Goal: Use online tool/utility: Utilize a website feature to perform a specific function

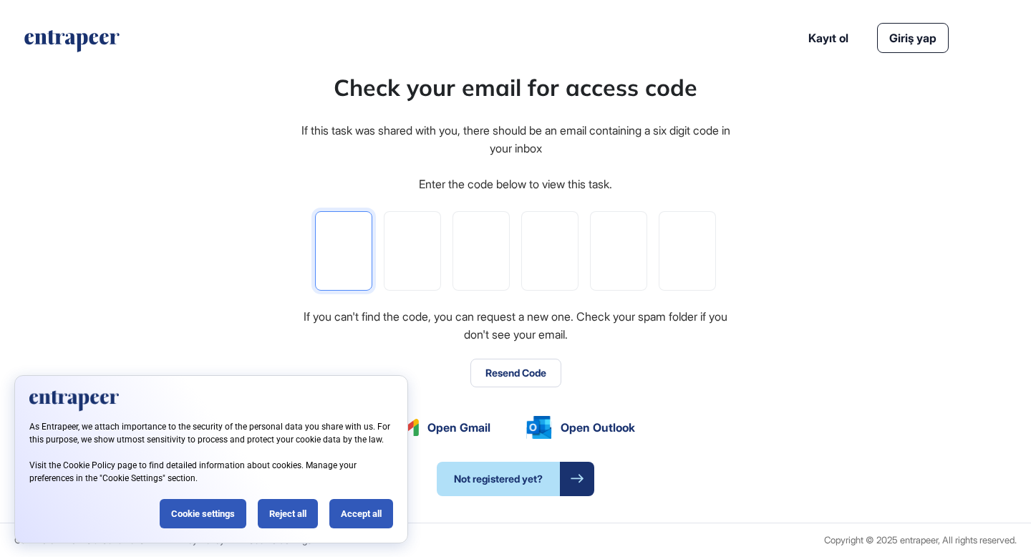
type input "*"
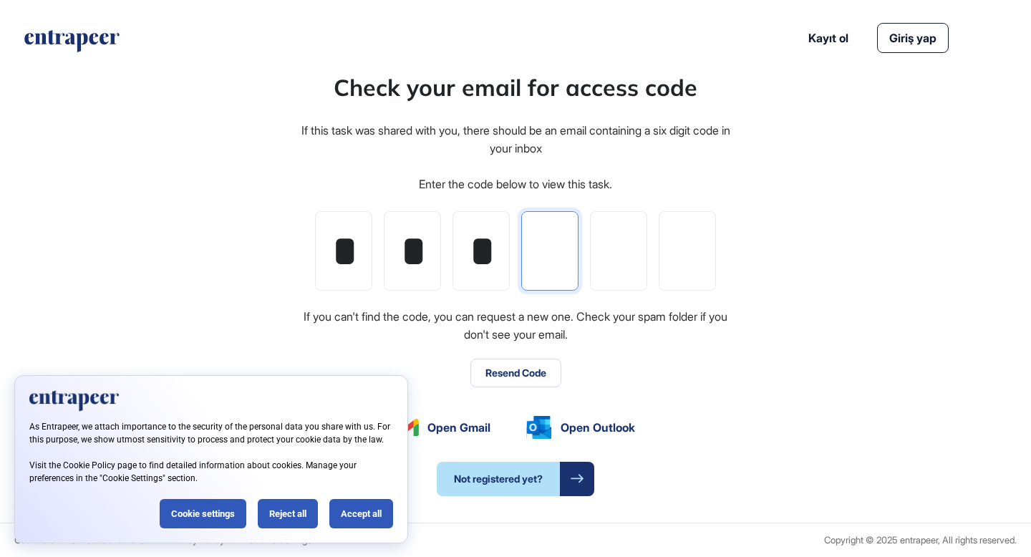
type input "*"
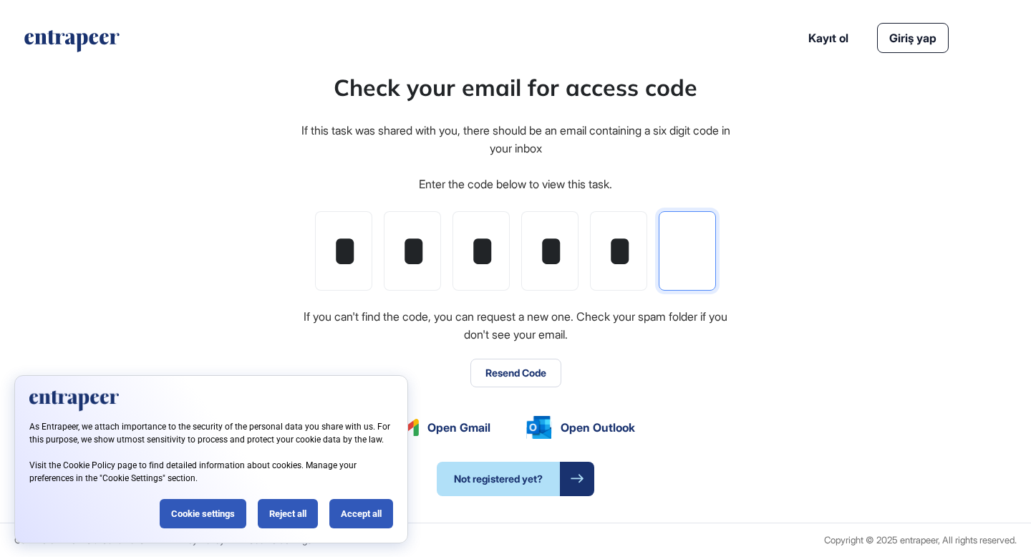
type input "*"
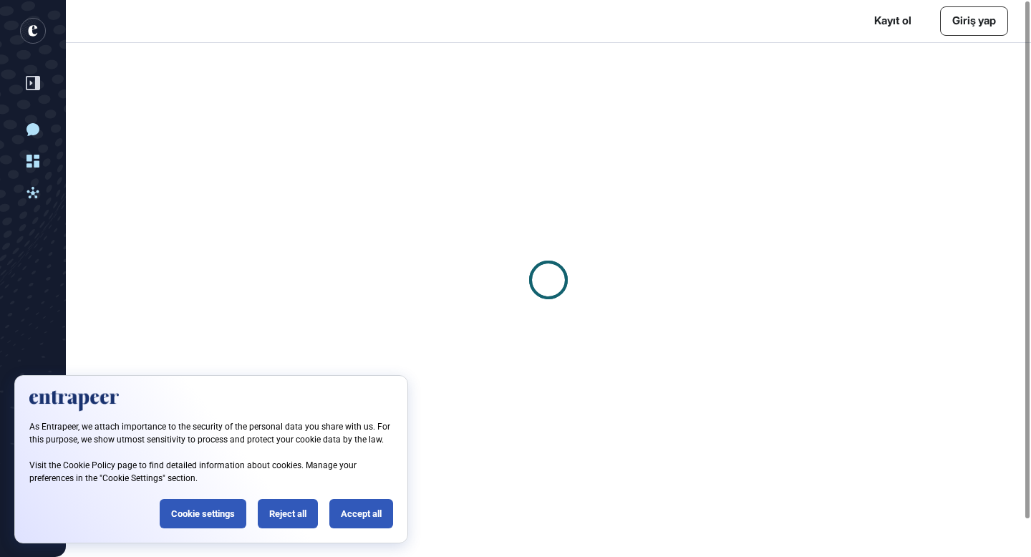
scroll to position [1, 1]
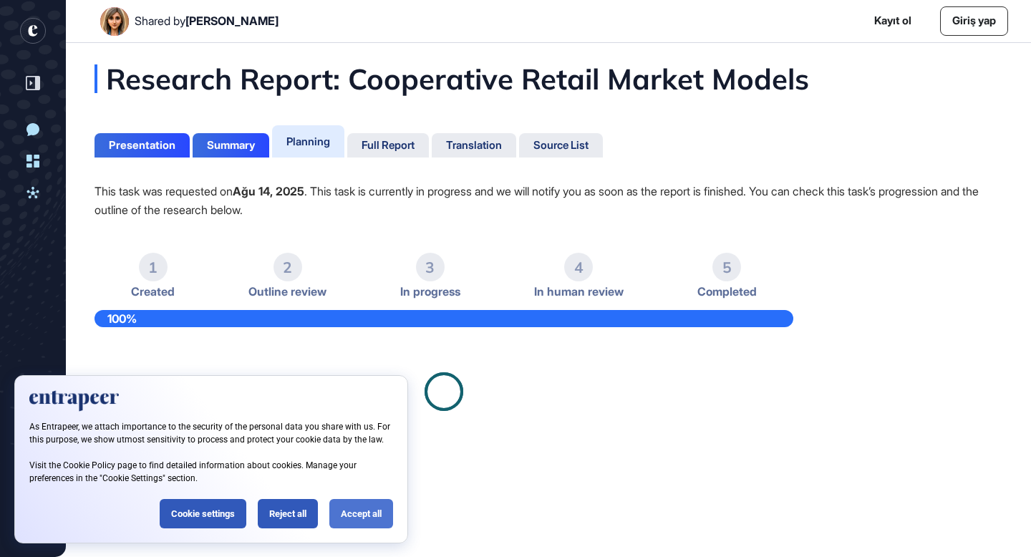
click at [359, 510] on div "Accept all" at bounding box center [361, 513] width 64 height 29
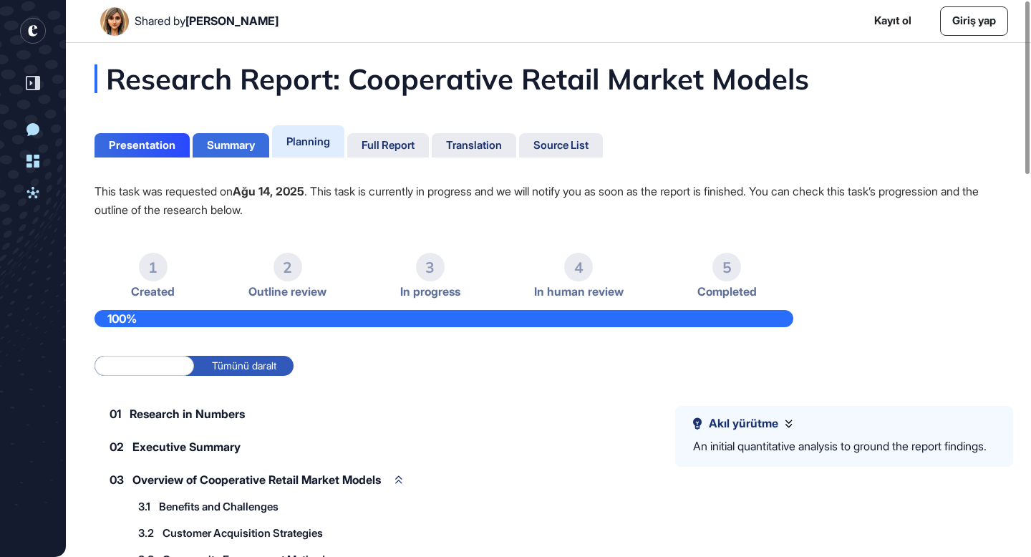
click at [208, 150] on div "Summary" at bounding box center [231, 145] width 48 height 13
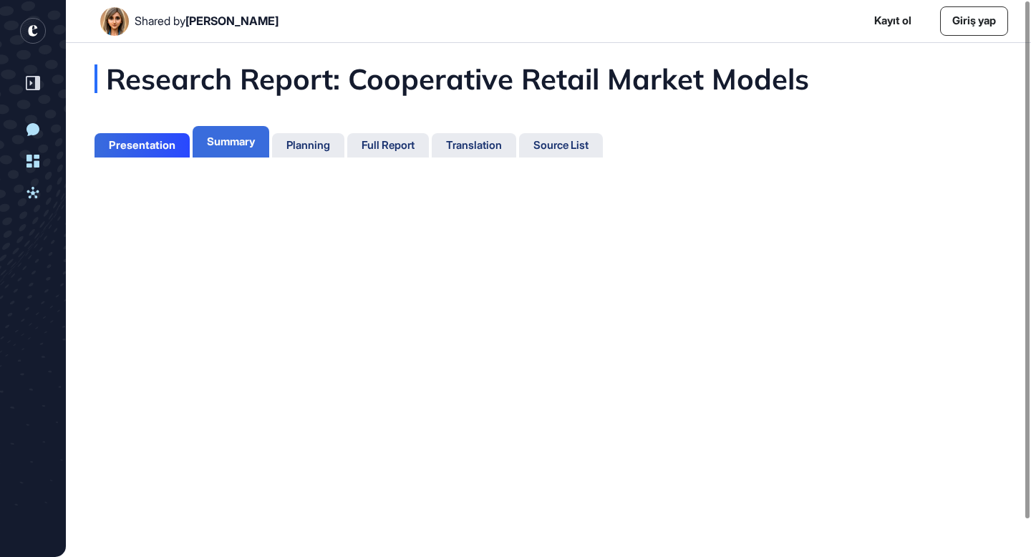
scroll to position [6, 1]
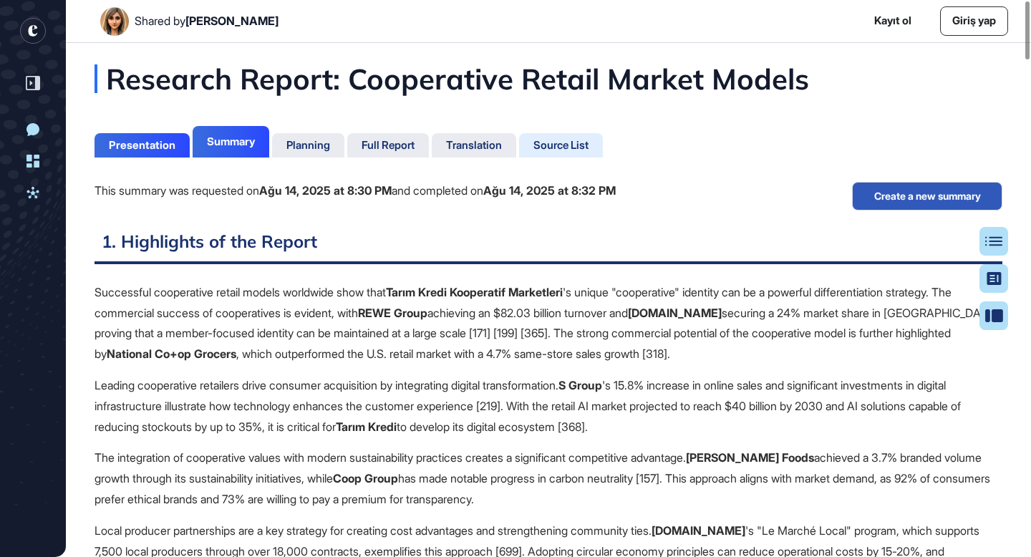
click at [565, 145] on div "Source List" at bounding box center [560, 145] width 55 height 13
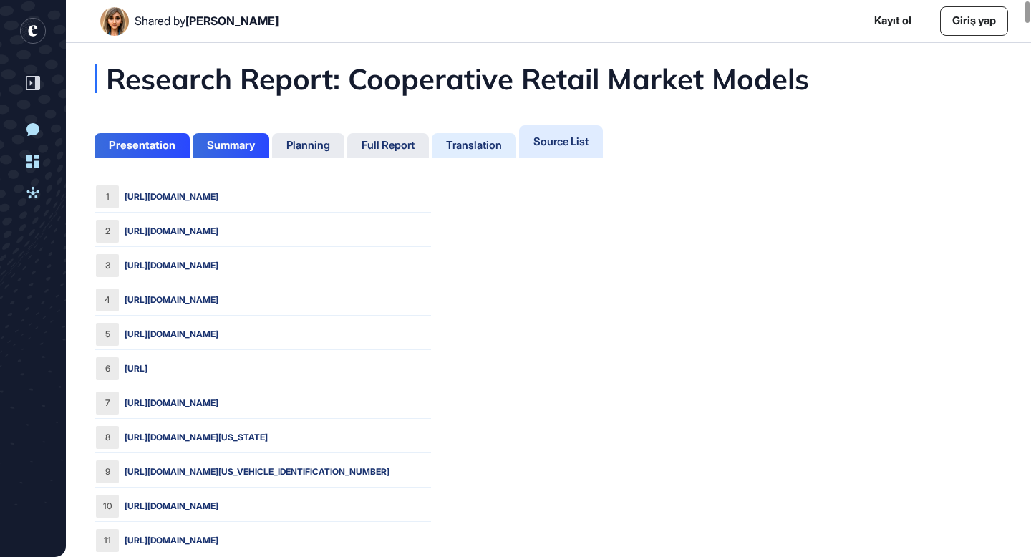
click at [493, 142] on div "Translation" at bounding box center [474, 145] width 56 height 13
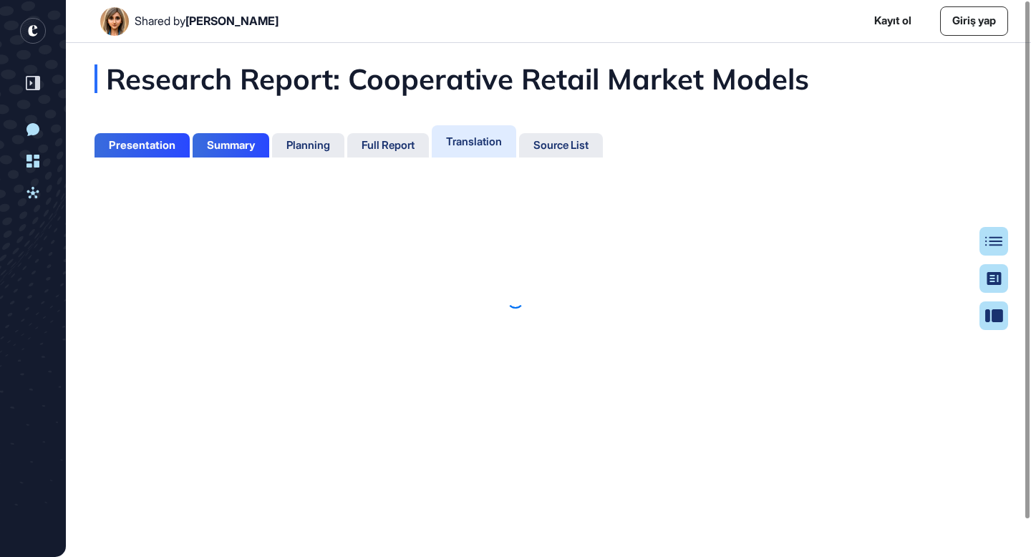
scroll to position [6, 1]
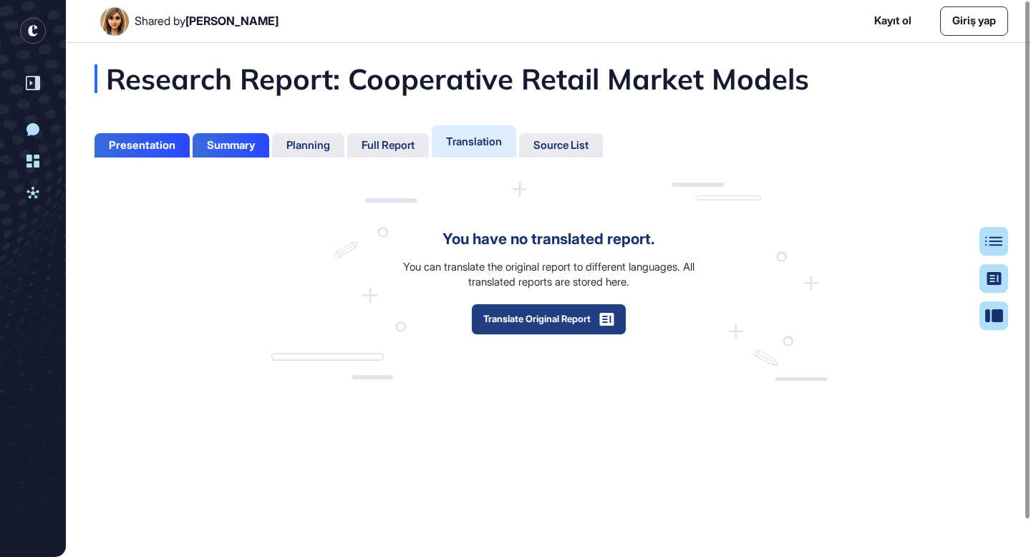
click at [560, 321] on button "Translate Original Report" at bounding box center [548, 318] width 155 height 31
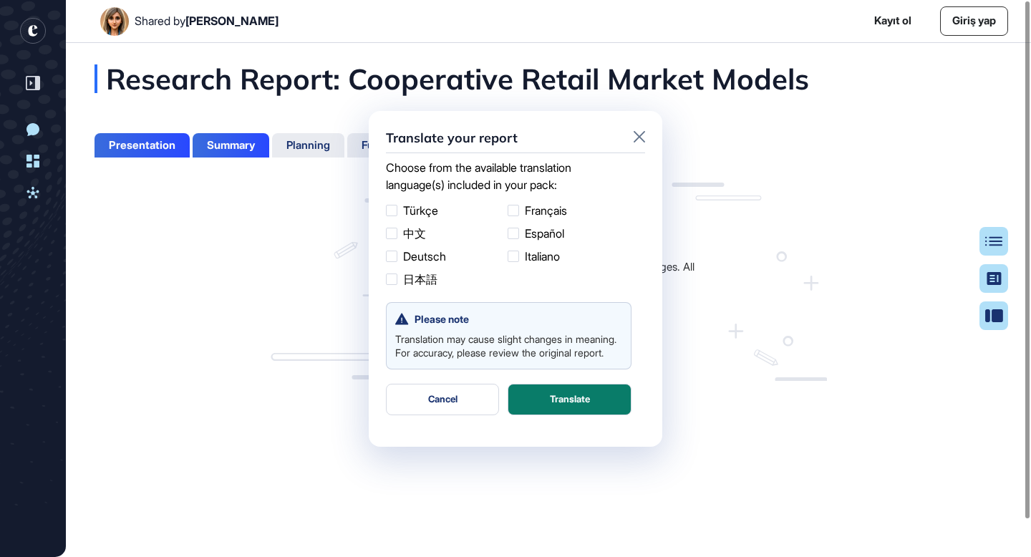
scroll to position [1, 1]
click at [391, 213] on div at bounding box center [391, 210] width 11 height 11
click at [579, 407] on button "Translate" at bounding box center [569, 399] width 124 height 31
